Goal: Complete application form

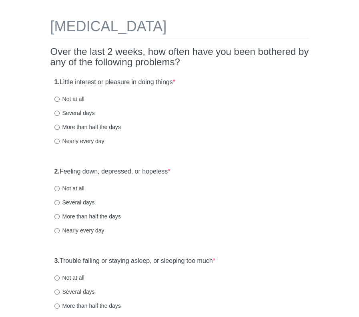
scroll to position [80, 0]
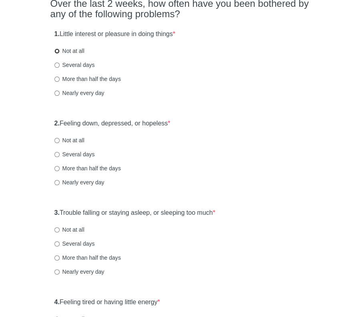
click at [57, 50] on input "Not at all" at bounding box center [56, 50] width 5 height 5
radio input "true"
click at [56, 140] on input "Not at all" at bounding box center [56, 140] width 5 height 5
radio input "true"
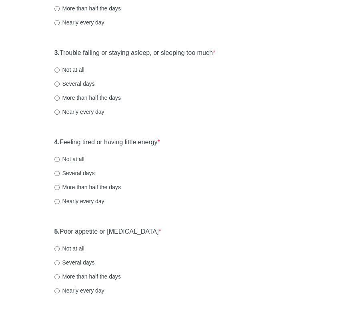
scroll to position [240, 0]
click at [55, 70] on input "Not at all" at bounding box center [56, 69] width 5 height 5
radio input "true"
click at [57, 159] on input "Not at all" at bounding box center [56, 158] width 5 height 5
radio input "true"
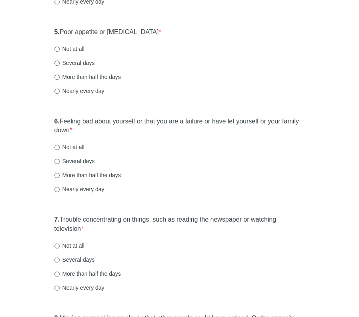
scroll to position [441, 0]
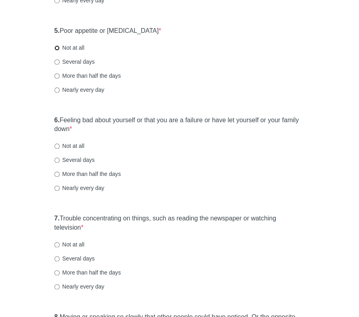
click at [58, 48] on input "Not at all" at bounding box center [56, 47] width 5 height 5
radio input "true"
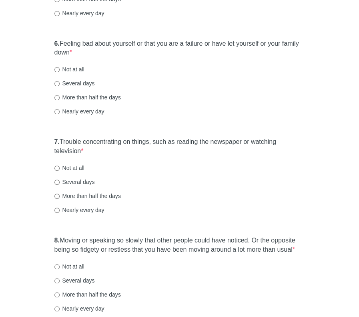
scroll to position [521, 0]
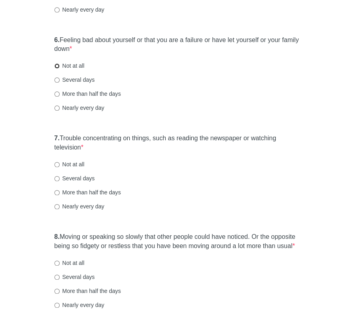
click at [56, 65] on input "Not at all" at bounding box center [56, 65] width 5 height 5
radio input "true"
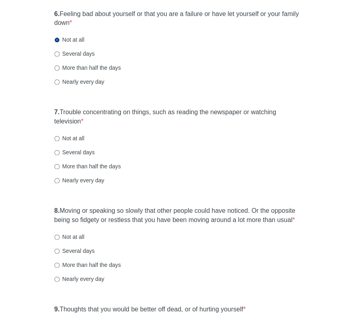
scroll to position [561, 0]
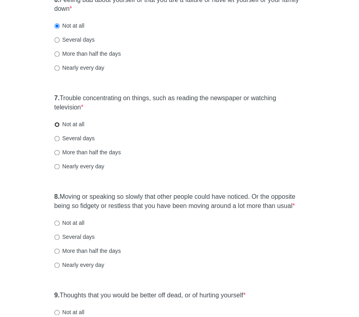
click at [54, 124] on input "Not at all" at bounding box center [56, 124] width 5 height 5
radio input "true"
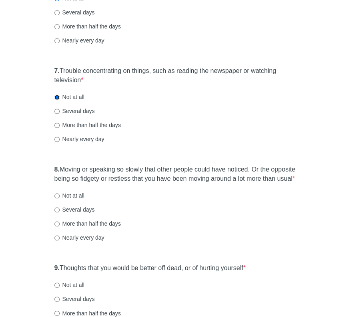
scroll to position [687, 0]
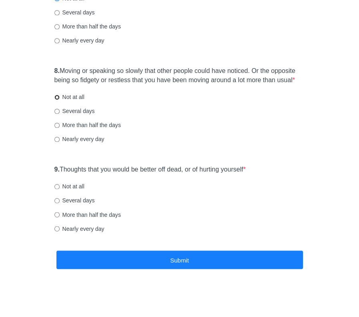
click at [57, 97] on input "Not at all" at bounding box center [56, 97] width 5 height 5
radio input "true"
click at [58, 186] on input "Not at all" at bounding box center [56, 186] width 5 height 5
radio input "true"
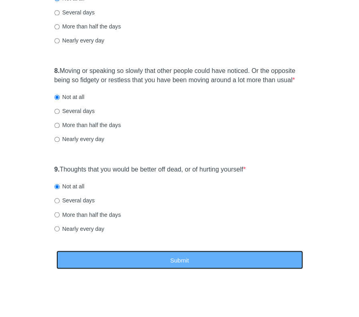
drag, startPoint x: 184, startPoint y: 266, endPoint x: 187, endPoint y: 263, distance: 4.3
click at [184, 266] on button "Submit" at bounding box center [179, 259] width 247 height 19
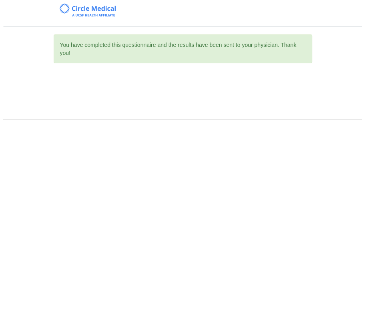
scroll to position [0, 0]
